Goal: Check status: Check status

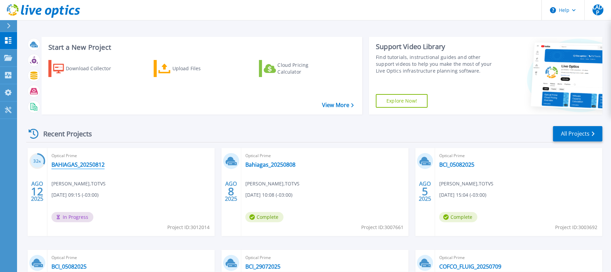
drag, startPoint x: 81, startPoint y: 162, endPoint x: 92, endPoint y: 162, distance: 10.9
click at [81, 162] on link "BAHIAGAS_20250812" at bounding box center [77, 164] width 53 height 7
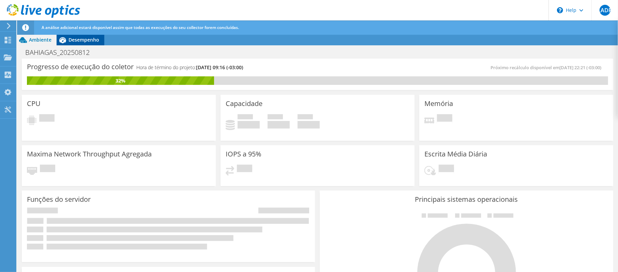
click at [91, 39] on span "Desempenho" at bounding box center [84, 39] width 31 height 6
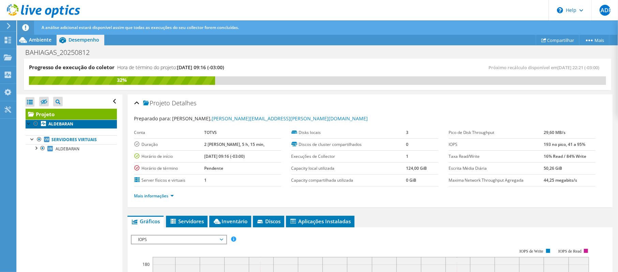
click at [63, 123] on b "ALDEBARAN" at bounding box center [60, 124] width 25 height 6
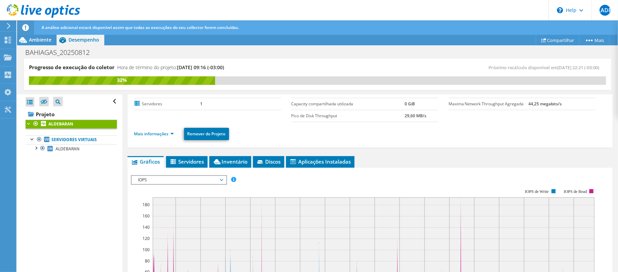
scroll to position [91, 0]
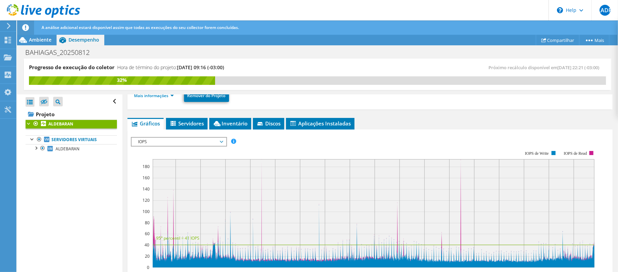
click at [209, 142] on span "IOPS" at bounding box center [179, 142] width 88 height 8
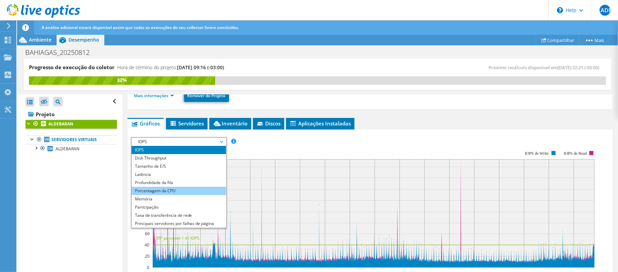
click at [179, 189] on li "Porcentagem da CPU" at bounding box center [179, 191] width 94 height 8
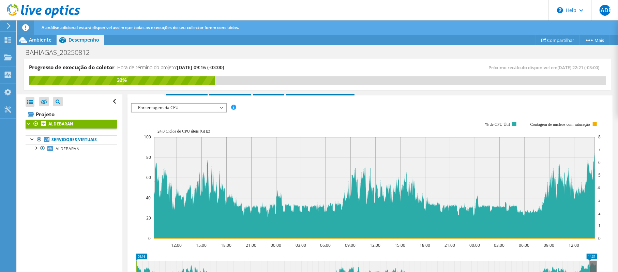
scroll to position [136, 0]
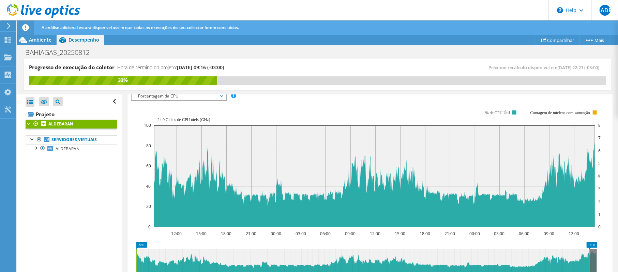
click at [172, 97] on span "Porcentagem da CPU" at bounding box center [179, 96] width 88 height 8
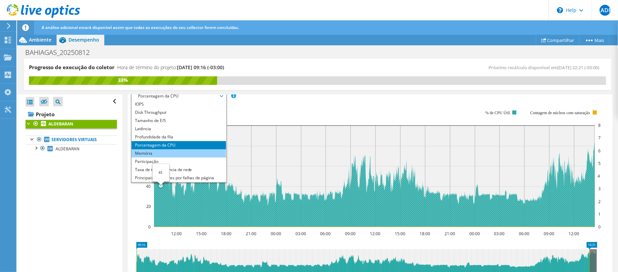
click at [152, 157] on li "Memória" at bounding box center [179, 153] width 94 height 8
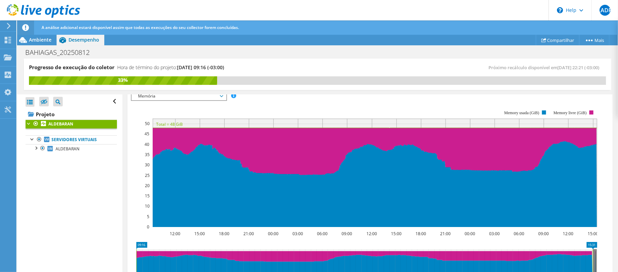
click at [170, 100] on span "Memória" at bounding box center [179, 96] width 88 height 8
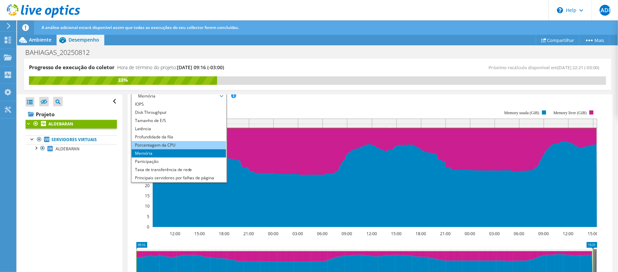
click at [147, 148] on li "Porcentagem da CPU" at bounding box center [179, 145] width 94 height 8
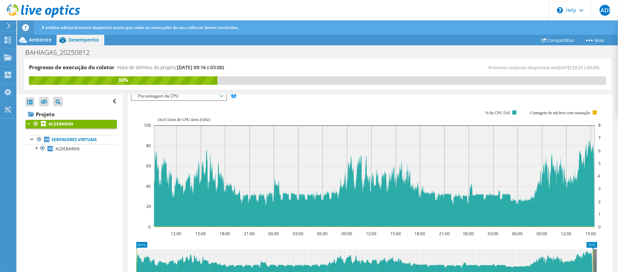
click at [172, 100] on span "Porcentagem da CPU" at bounding box center [179, 96] width 88 height 8
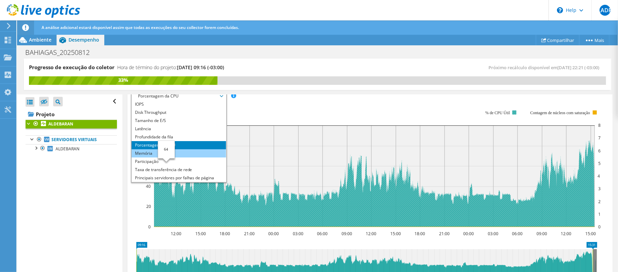
click at [152, 155] on li "Memória" at bounding box center [179, 153] width 94 height 8
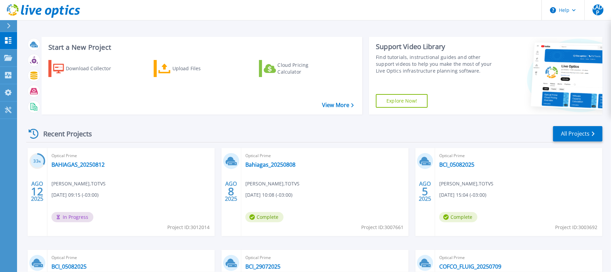
click at [394, 121] on div "Recent Projects All Projects 33 % AGO 12 2025 Optical Prime BAHIAGAS_20250812 […" at bounding box center [314, 238] width 576 height 237
click at [64, 162] on link "BAHIAGAS_20250812" at bounding box center [77, 164] width 53 height 7
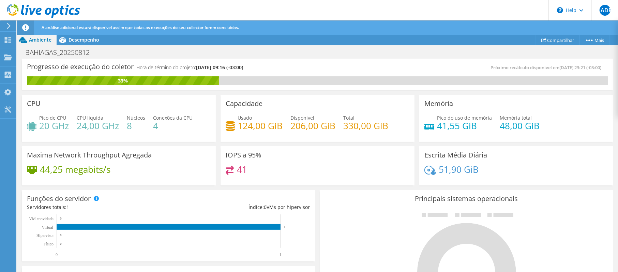
click at [218, 145] on div "IOPS a 95% 41" at bounding box center [317, 165] width 199 height 42
